Goal: Task Accomplishment & Management: Manage account settings

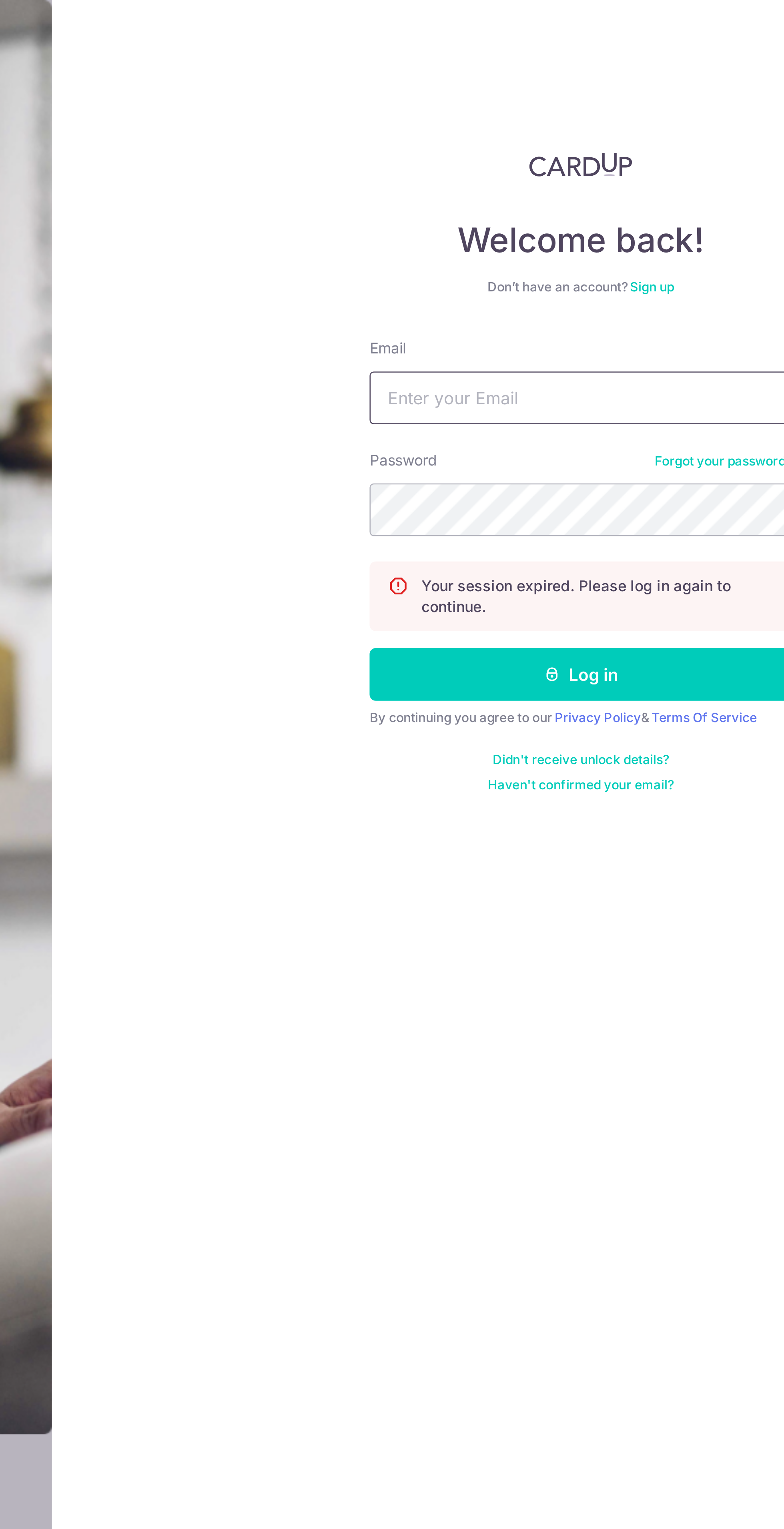
click at [577, 151] on input "Email" at bounding box center [583, 151] width 160 height 20
type input "[PERSON_NAME][EMAIL_ADDRESS][DOMAIN_NAME]"
click at [503, 246] on button "Log in" at bounding box center [583, 256] width 160 height 20
click at [611, 250] on button "Log in" at bounding box center [583, 256] width 160 height 20
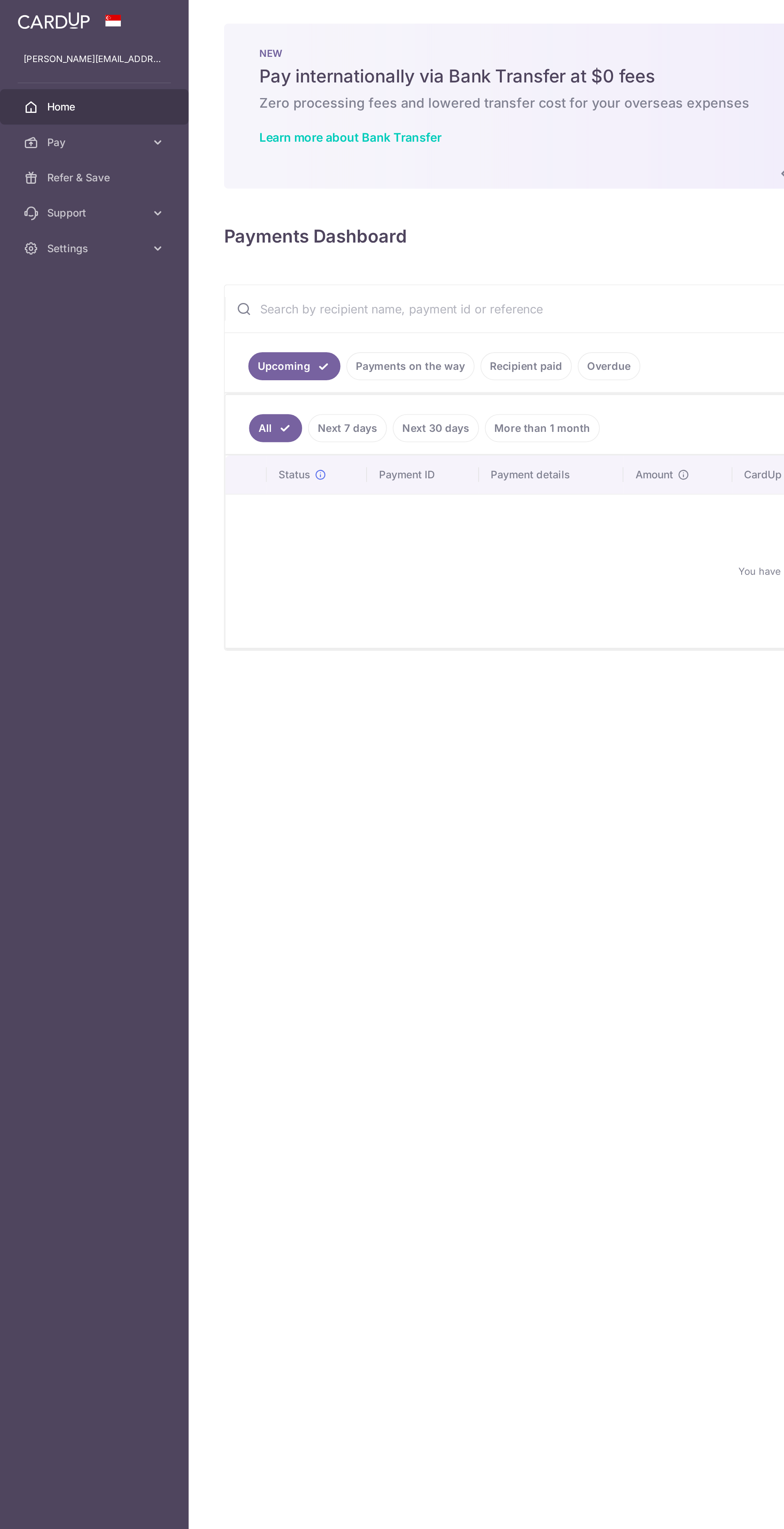
click at [207, 194] on link "Payments on the way" at bounding box center [223, 199] width 69 height 15
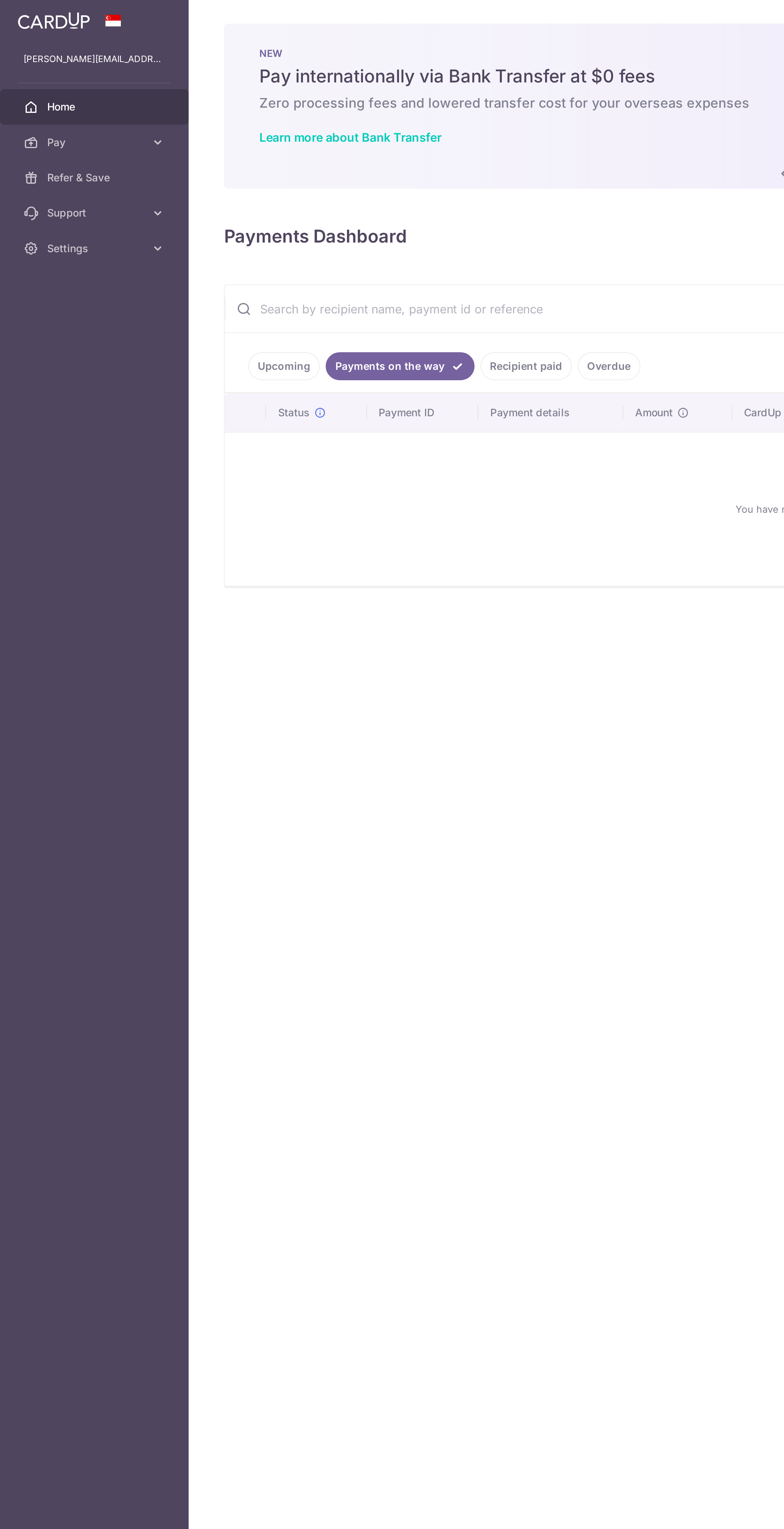
click at [267, 198] on link "Recipient paid" at bounding box center [286, 199] width 49 height 15
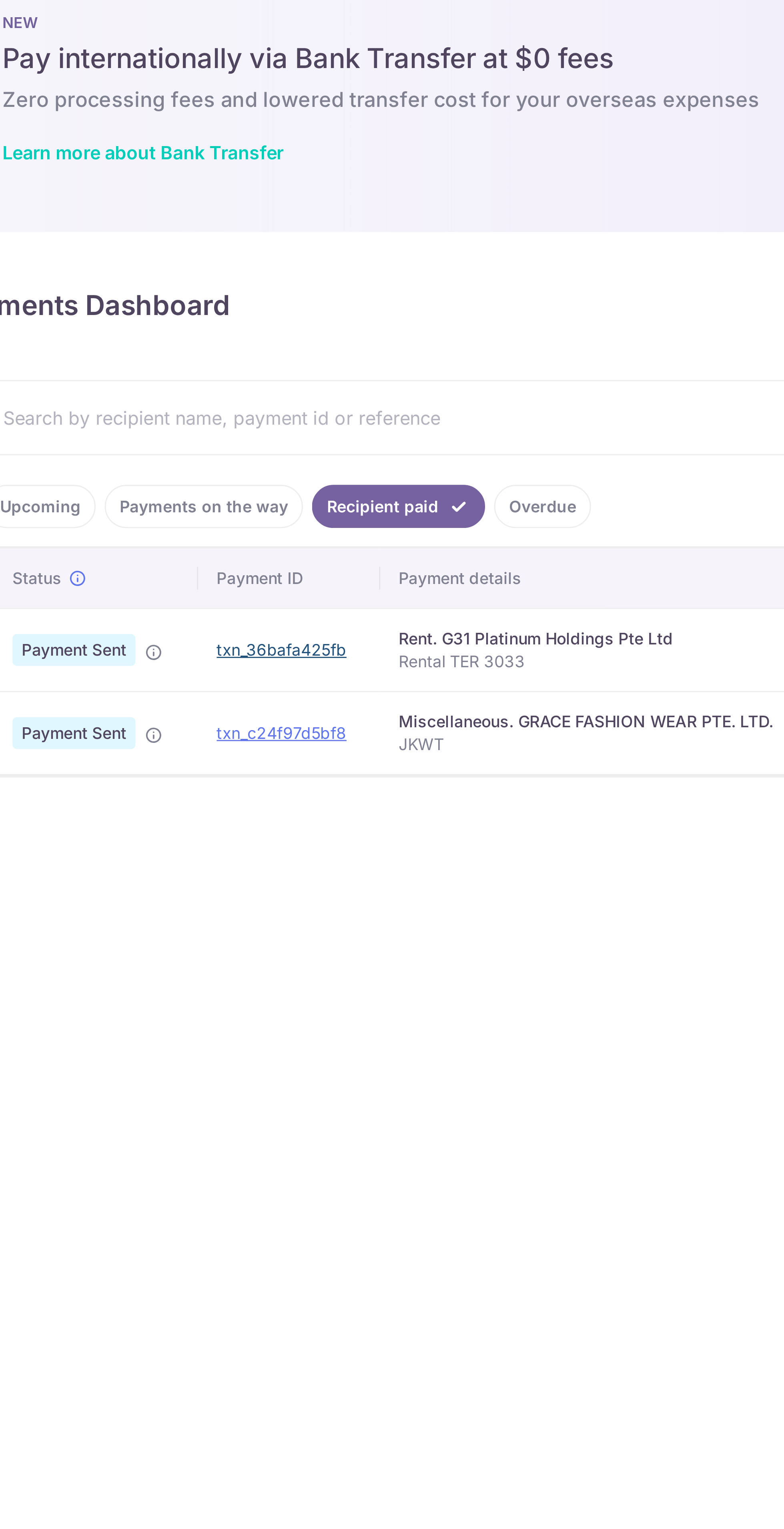
click at [253, 246] on link "txn_36bafa425fb" at bounding box center [239, 249] width 45 height 7
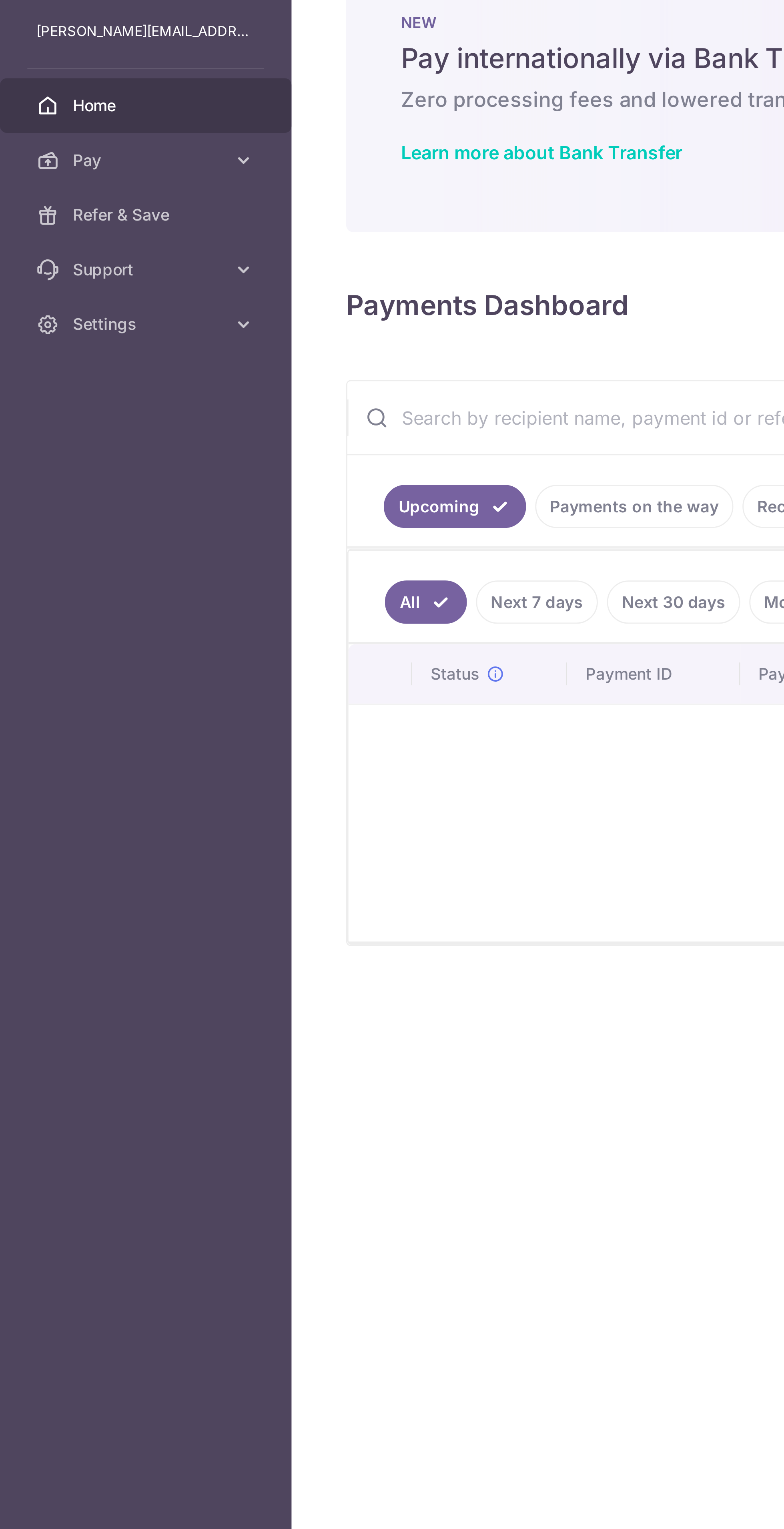
click at [206, 198] on link "Payments on the way" at bounding box center [223, 199] width 69 height 15
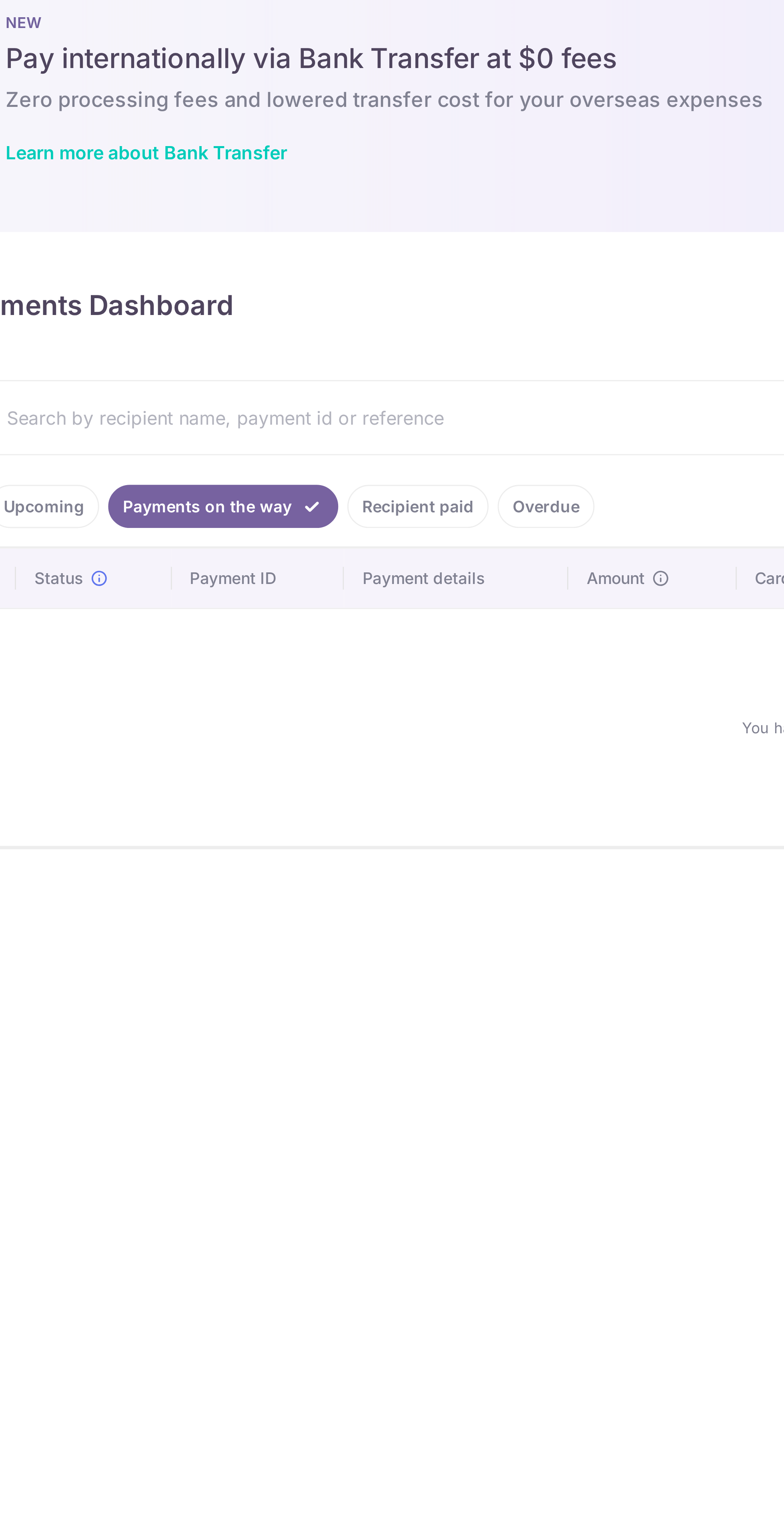
click at [290, 194] on link "Recipient paid" at bounding box center [286, 199] width 49 height 15
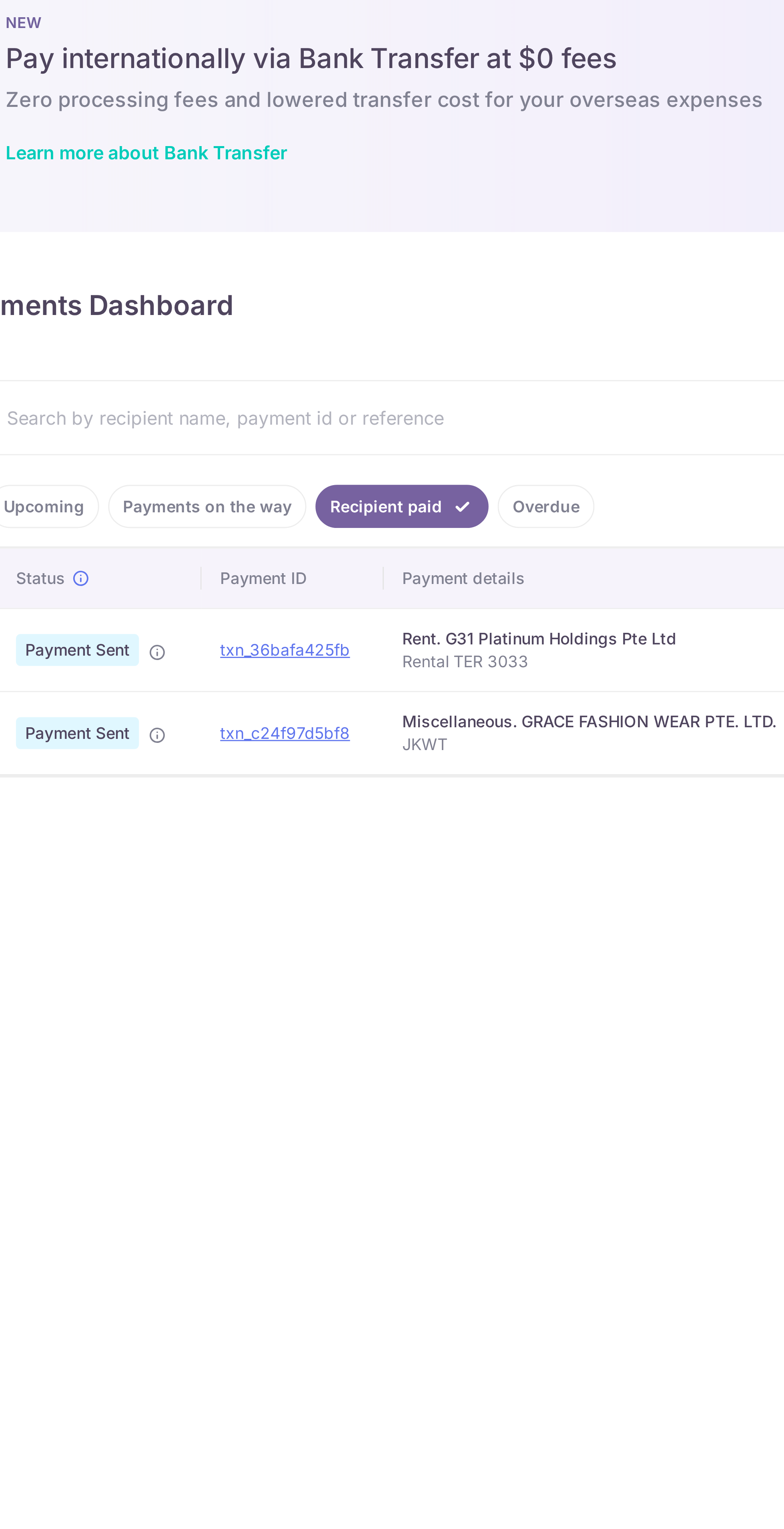
click at [280, 198] on link "Recipient paid" at bounding box center [280, 199] width 61 height 15
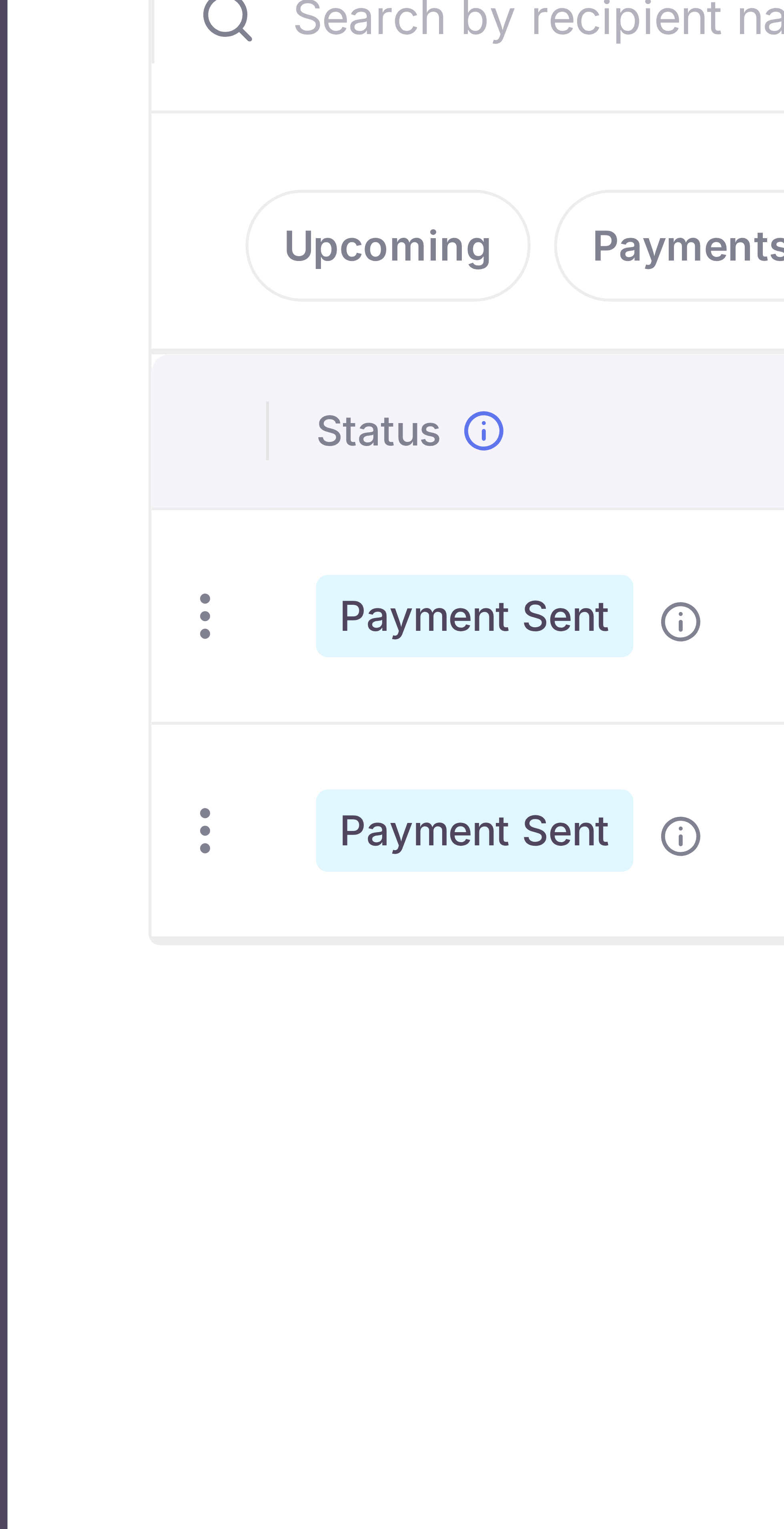
click at [130, 250] on icon "button" at bounding box center [129, 249] width 8 height 8
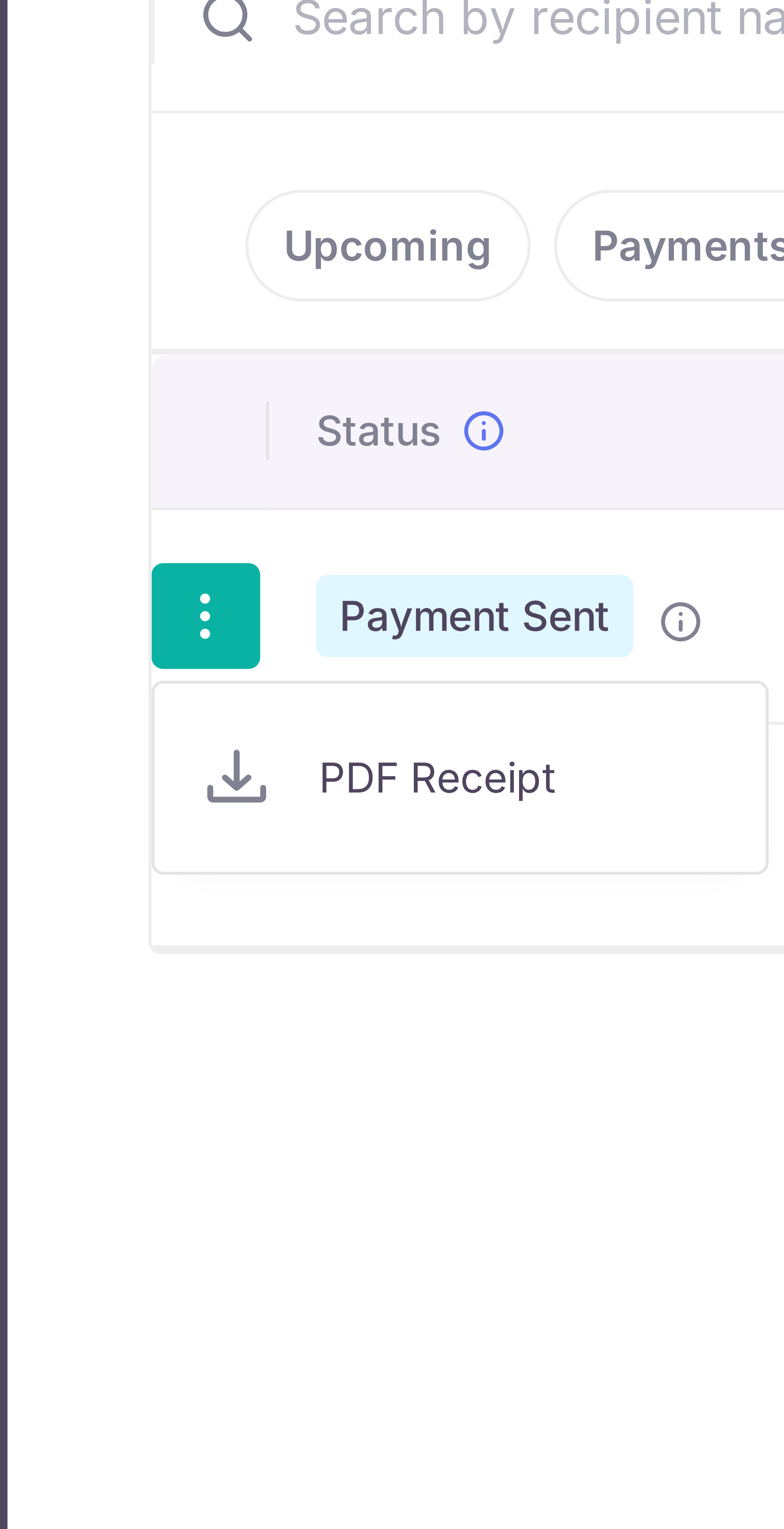
click at [165, 272] on span "PDF Receipt" at bounding box center [172, 271] width 55 height 8
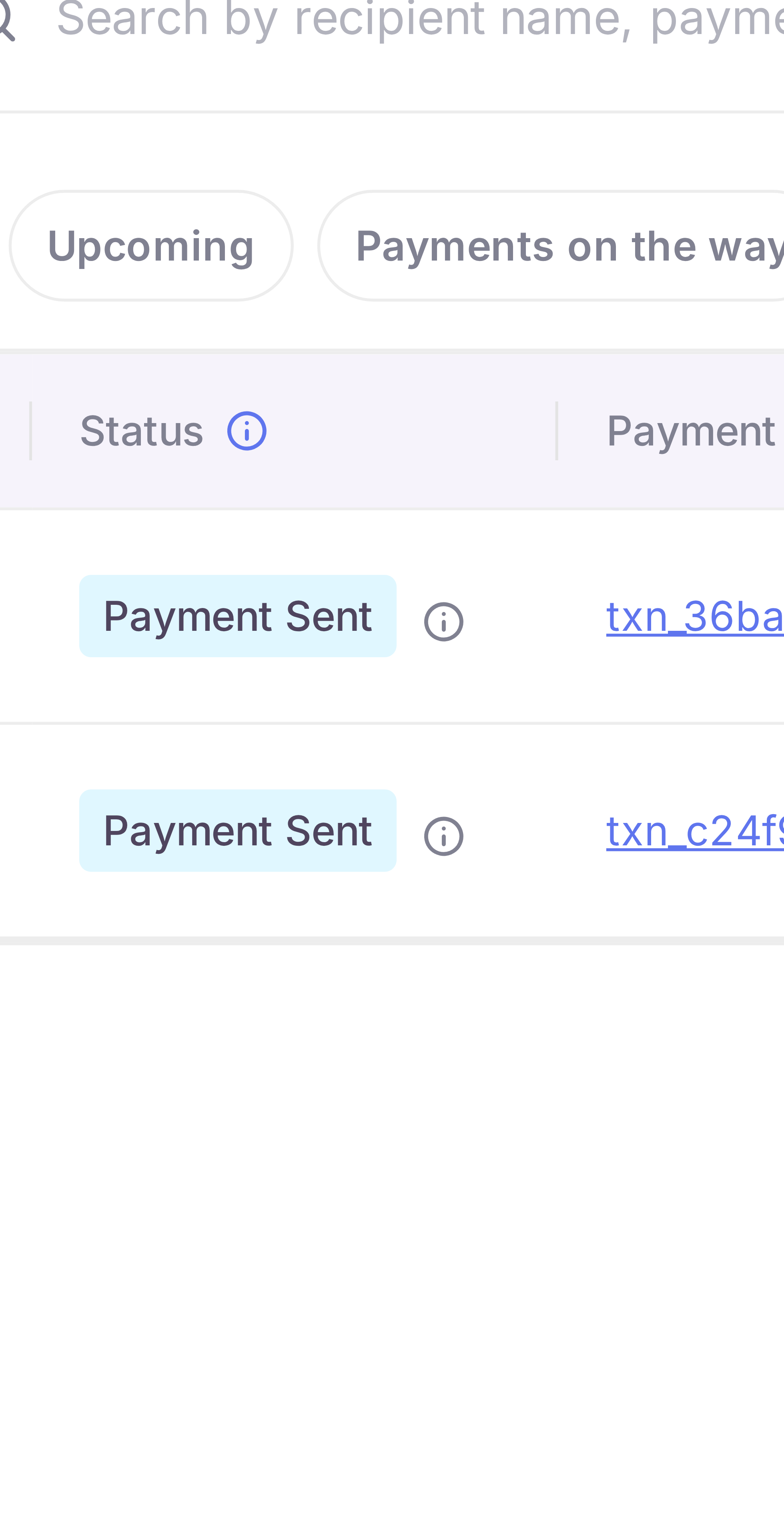
click at [196, 247] on icon at bounding box center [194, 250] width 6 height 6
